Goal: Task Accomplishment & Management: Complete application form

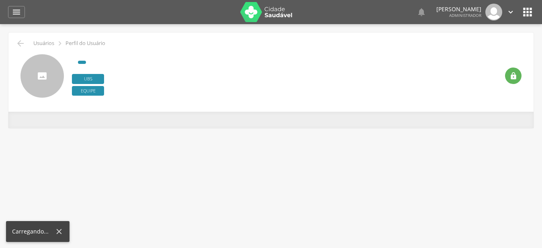
type input "**********"
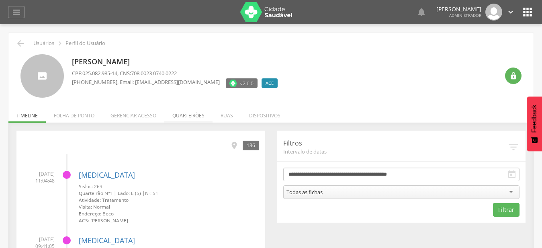
click at [182, 115] on li "Quarteirões" at bounding box center [188, 113] width 48 height 19
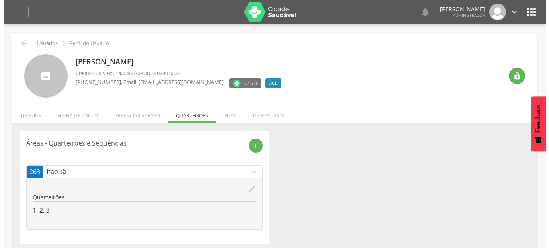
scroll to position [24, 0]
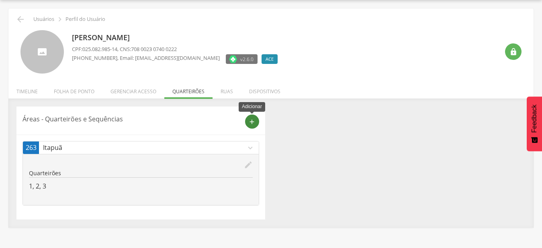
click at [257, 122] on div "add" at bounding box center [252, 122] width 14 height 14
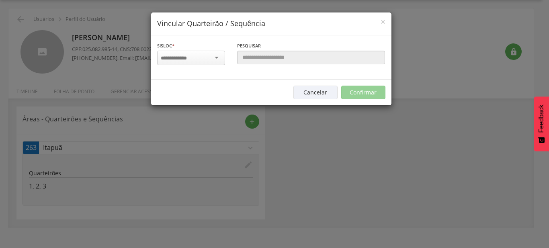
click at [195, 60] on input "select-one" at bounding box center [178, 58] width 35 height 7
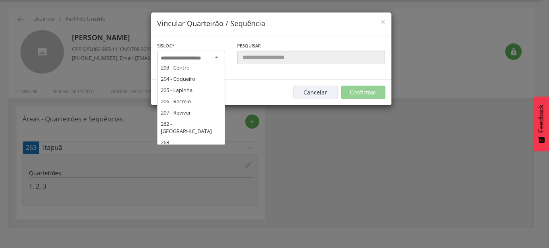
scroll to position [130, 0]
click at [205, 80] on div "Sisloc * 17 - Angico 18 - [GEOGRAPHIC_DATA] 19 - [GEOGRAPHIC_DATA] 21 - [GEOGRA…" at bounding box center [271, 57] width 240 height 44
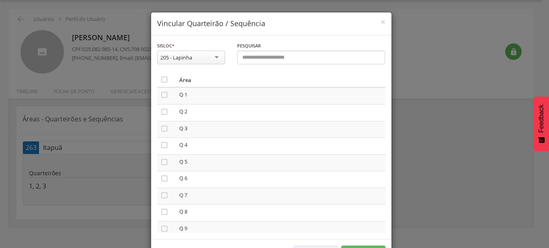
scroll to position [46, 0]
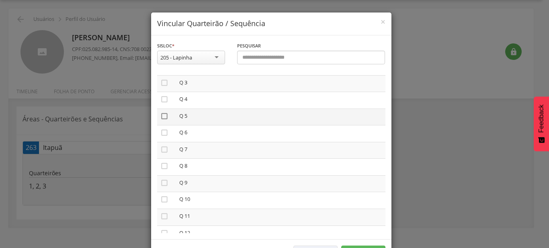
click at [160, 116] on icon "" at bounding box center [164, 116] width 8 height 8
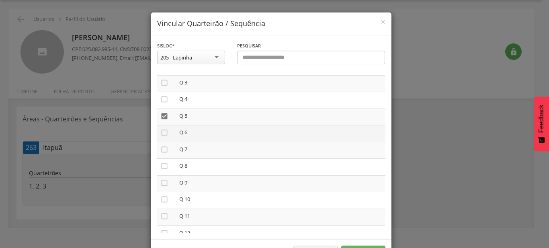
drag, startPoint x: 158, startPoint y: 133, endPoint x: 160, endPoint y: 138, distance: 5.1
click at [160, 133] on icon "" at bounding box center [164, 133] width 8 height 8
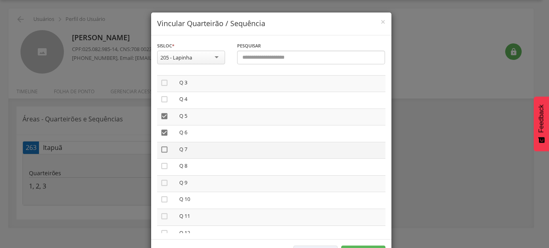
click at [161, 147] on icon "" at bounding box center [164, 150] width 8 height 8
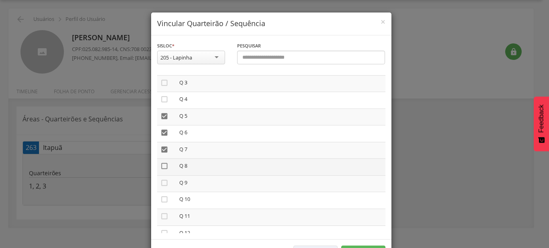
click at [164, 164] on icon "" at bounding box center [164, 166] width 8 height 8
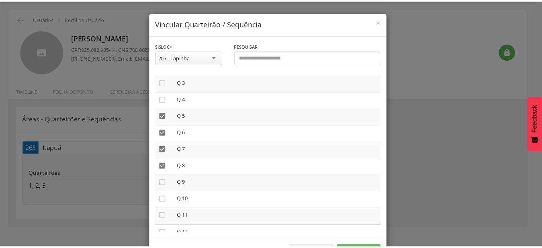
scroll to position [30, 0]
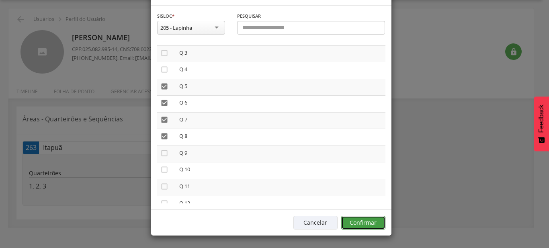
click at [370, 221] on button "Confirmar" at bounding box center [363, 223] width 44 height 14
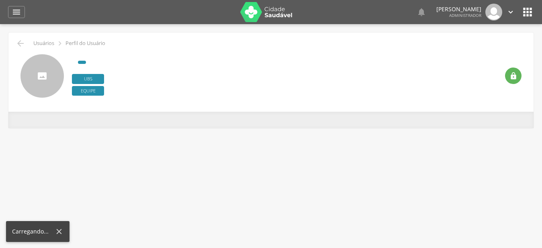
type input "**********"
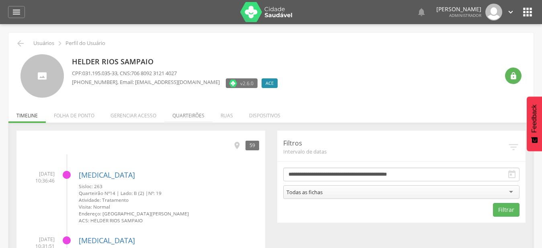
click at [194, 115] on li "Quarteirões" at bounding box center [188, 113] width 48 height 19
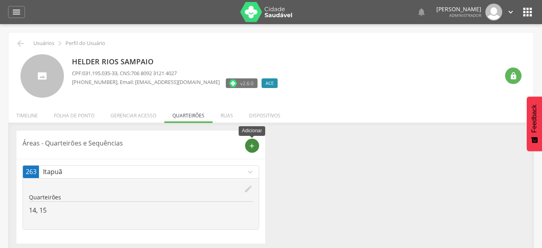
click at [252, 147] on icon "add" at bounding box center [251, 145] width 7 height 7
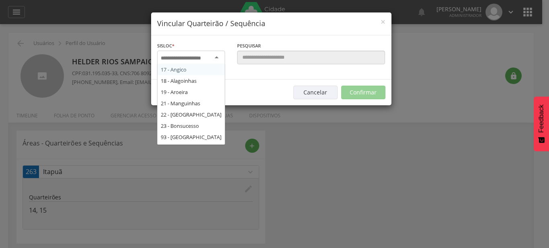
click at [214, 59] on div at bounding box center [191, 58] width 68 height 14
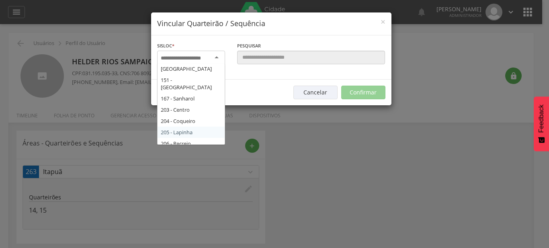
click at [202, 80] on div "Sisloc * 17 - Angico 18 - [GEOGRAPHIC_DATA] 19 - [GEOGRAPHIC_DATA] 21 - [GEOGRA…" at bounding box center [271, 57] width 240 height 44
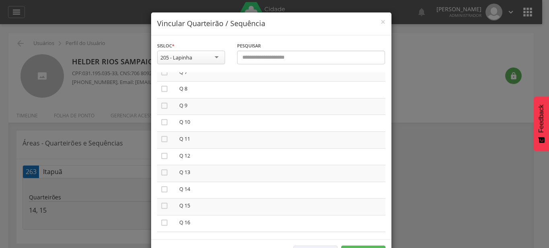
scroll to position [137, 0]
click at [162, 90] on icon "" at bounding box center [164, 91] width 8 height 8
click at [161, 104] on icon "" at bounding box center [164, 108] width 8 height 8
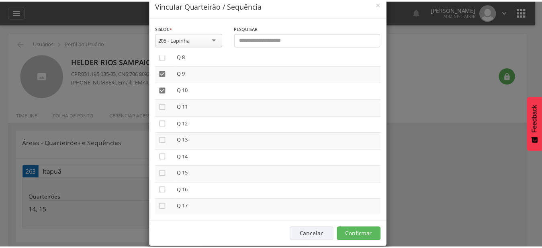
scroll to position [30, 0]
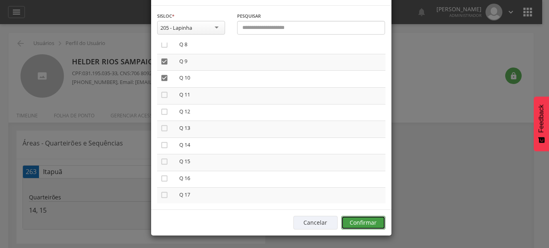
click at [366, 218] on button "Confirmar" at bounding box center [363, 223] width 44 height 14
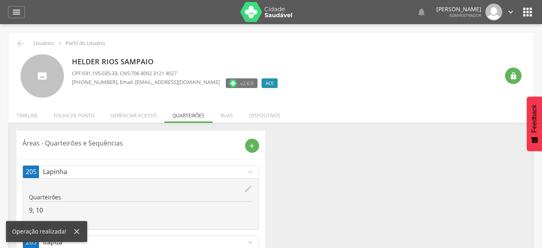
scroll to position [24, 0]
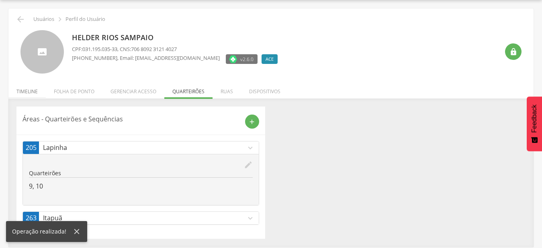
click at [30, 90] on li "Timeline" at bounding box center [26, 89] width 37 height 19
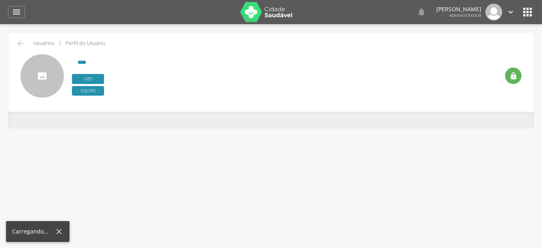
type input "**********"
